Goal: Find specific page/section

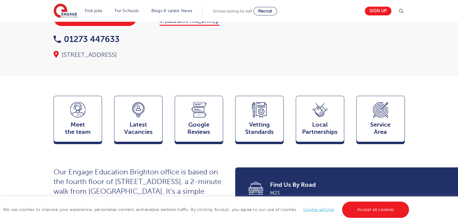
scroll to position [182, 0]
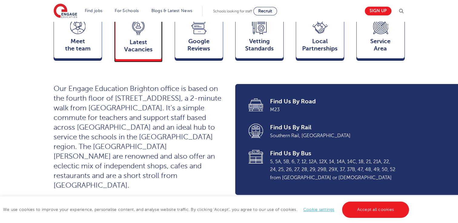
click at [136, 39] on span "Latest Vacancies" at bounding box center [138, 46] width 40 height 15
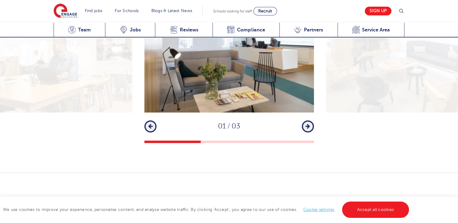
scroll to position [985, 0]
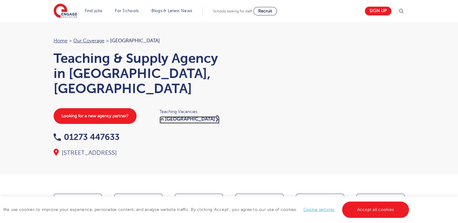
click at [173, 117] on link "in Brighton" at bounding box center [190, 120] width 60 height 7
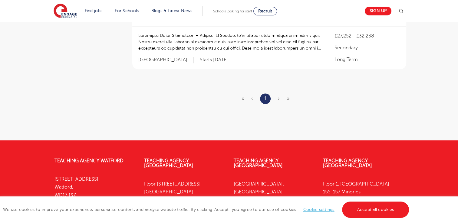
scroll to position [787, 0]
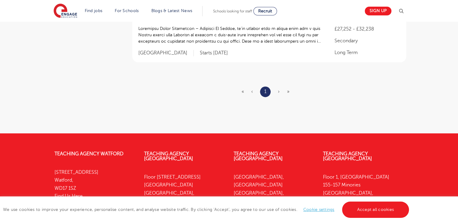
click at [277, 91] on ul "« ‹ 1 › »" at bounding box center [269, 92] width 55 height 11
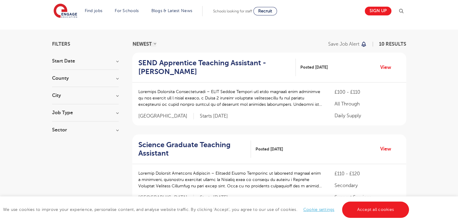
scroll to position [0, 0]
